Goal: Information Seeking & Learning: Learn about a topic

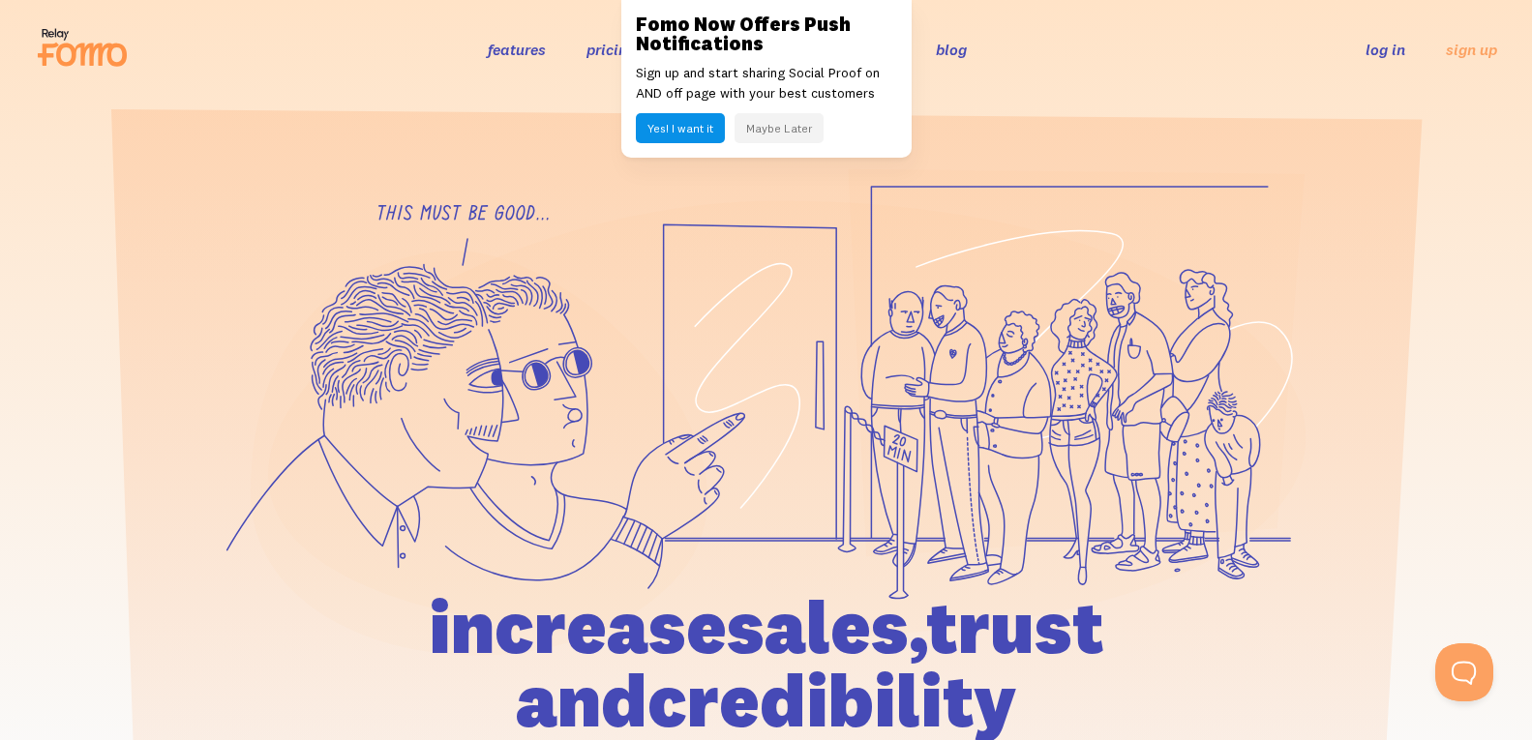
scroll to position [23, 0]
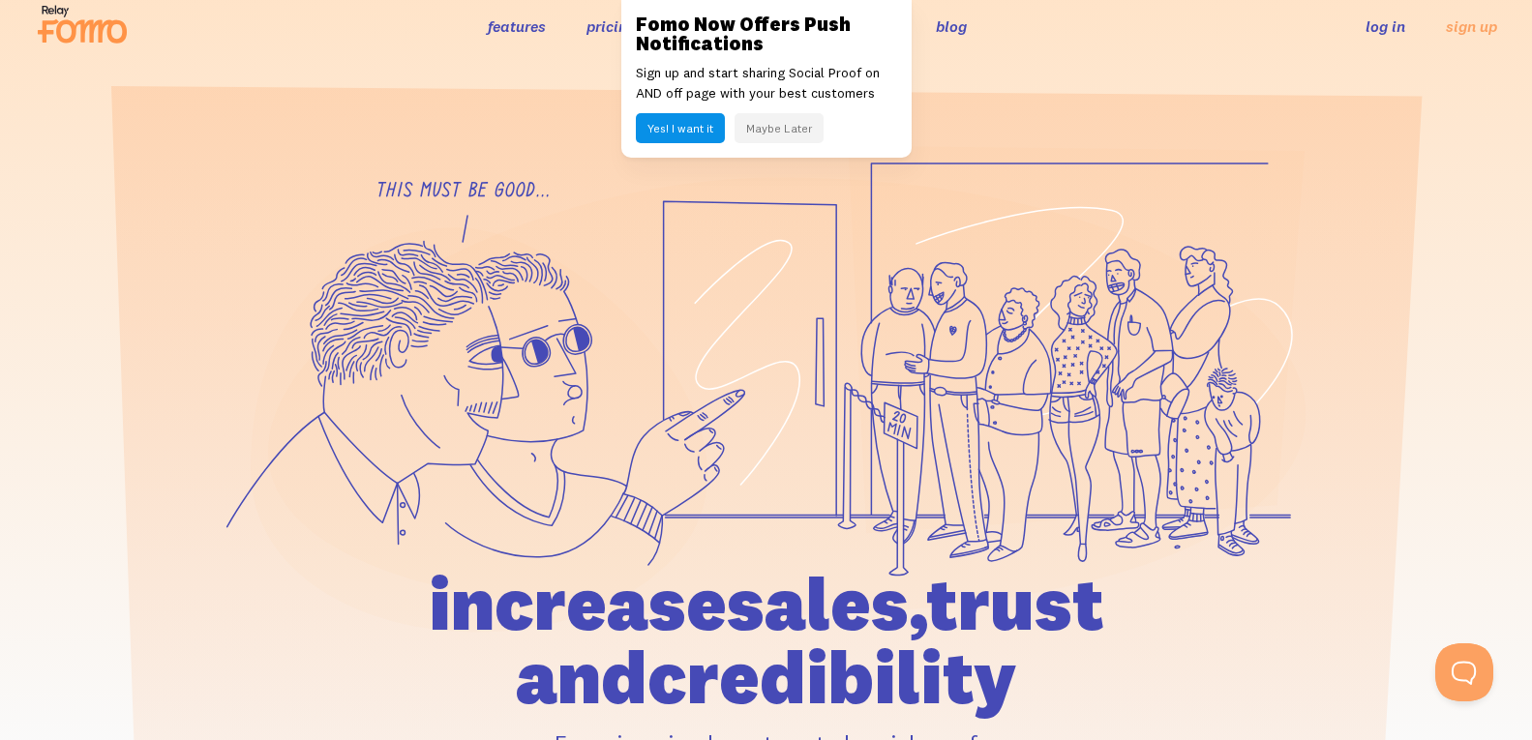
click at [38, 12] on icon at bounding box center [82, 24] width 95 height 48
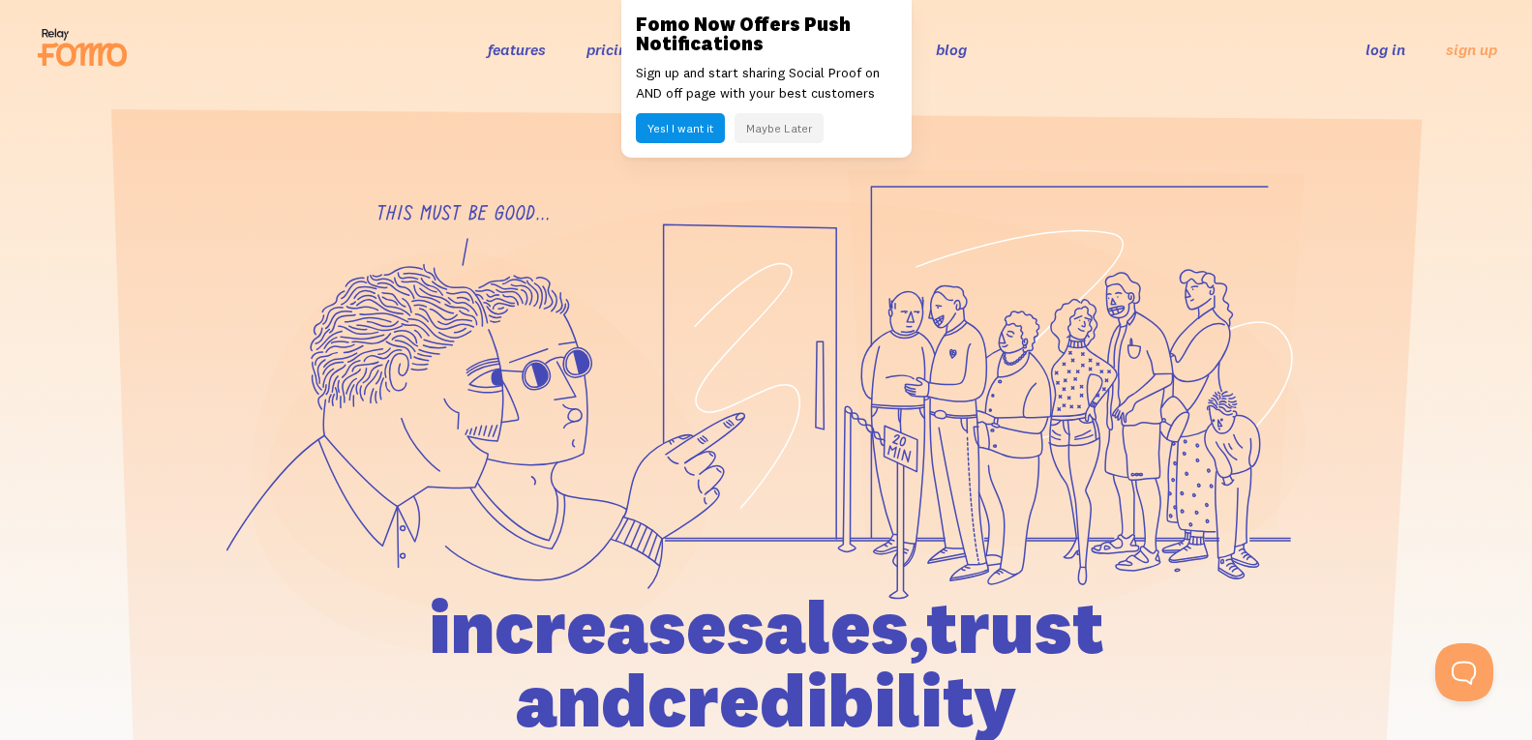
scroll to position [40, 0]
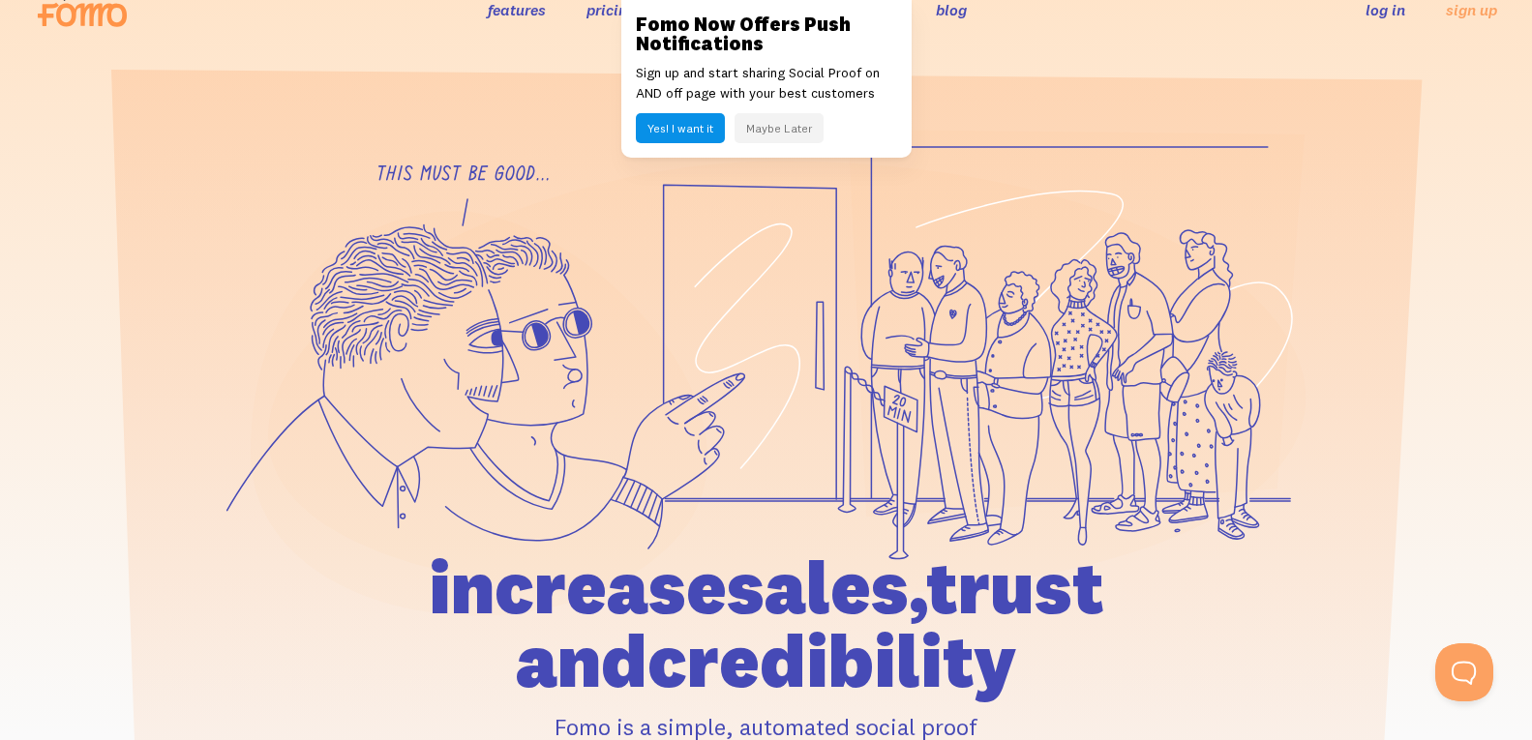
click at [498, 6] on link "features" at bounding box center [517, 9] width 58 height 19
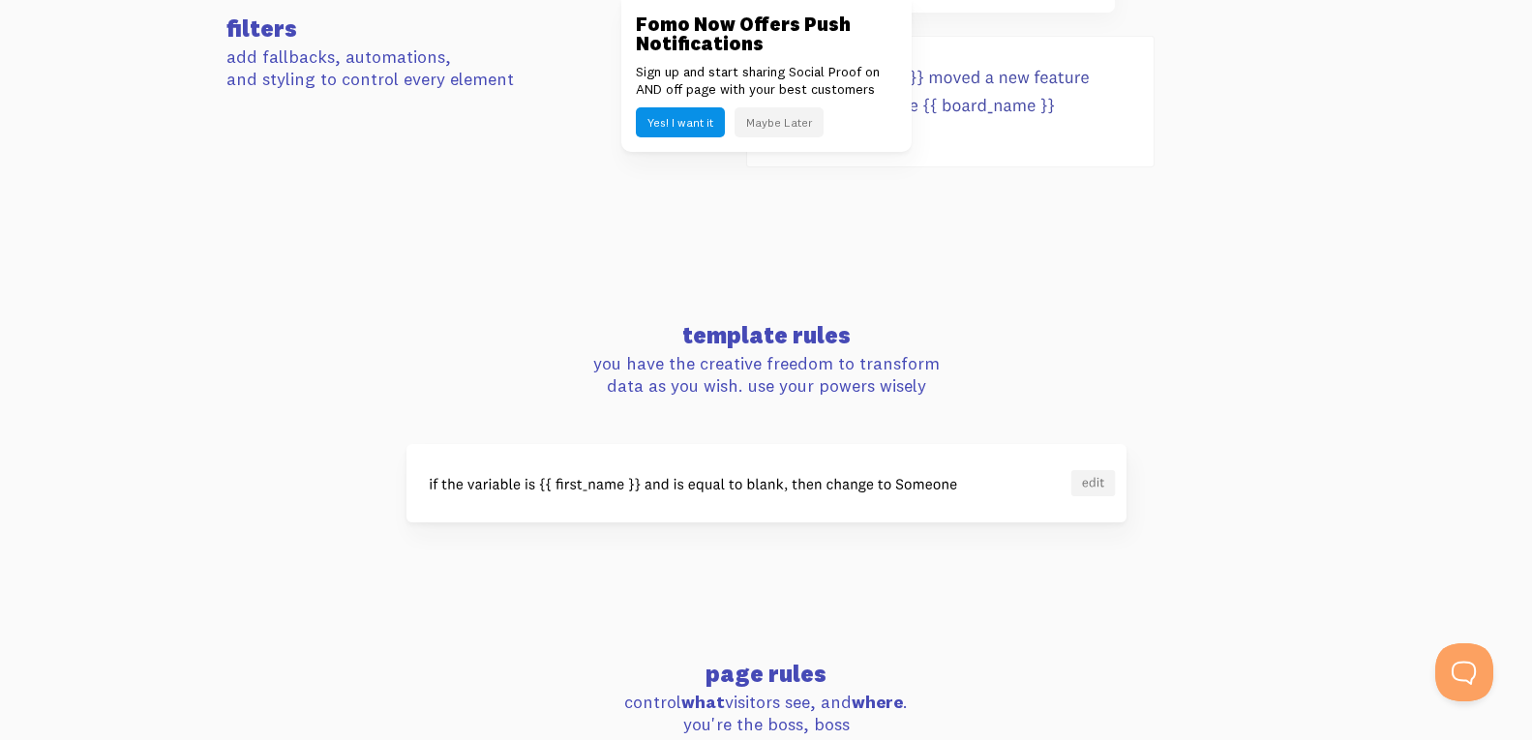
scroll to position [1356, 0]
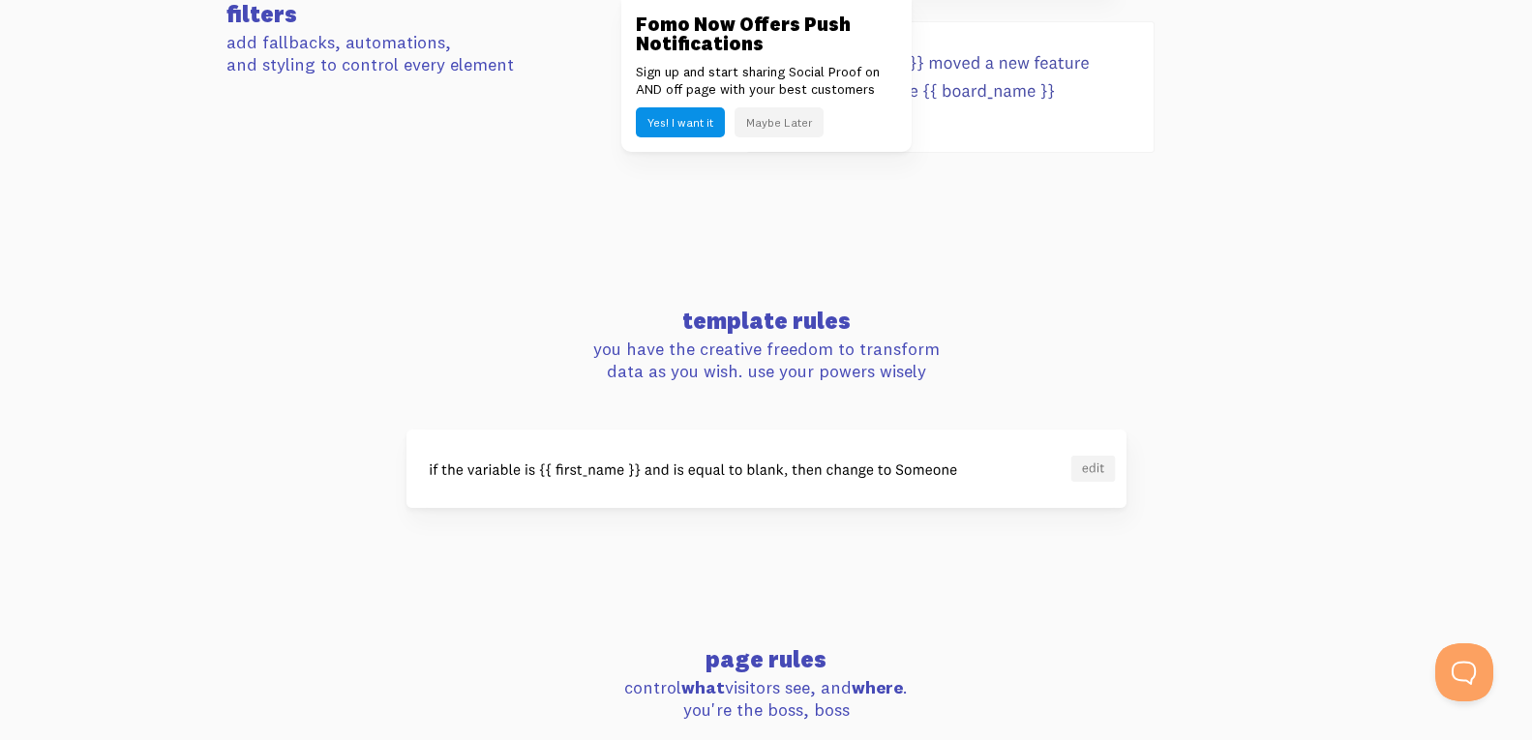
drag, startPoint x: 239, startPoint y: 160, endPoint x: 245, endPoint y: 213, distance: 53.5
click at [240, 175] on section "filters add fallbacks, automations, and styling to control every element" at bounding box center [766, 39] width 1532 height 400
